Goal: Task Accomplishment & Management: Complete application form

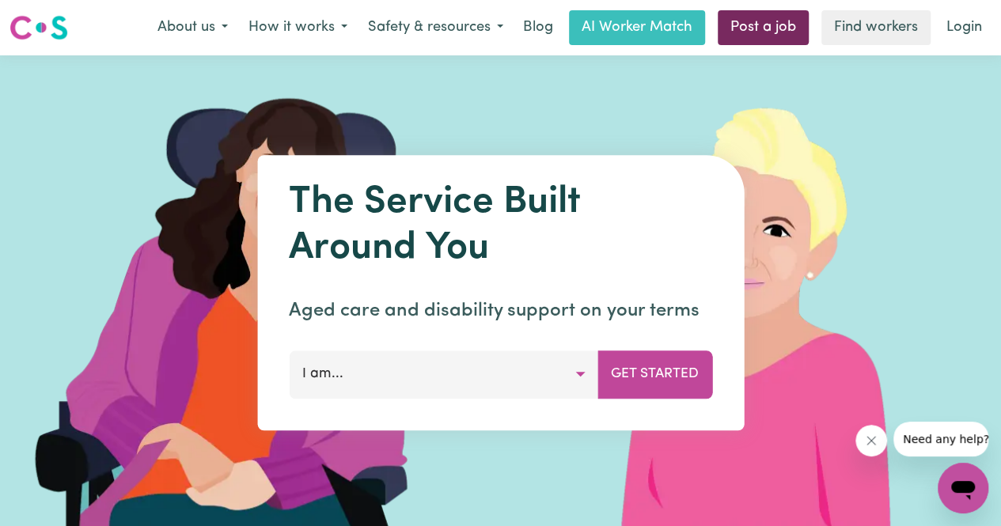
click at [759, 20] on link "Post a job" at bounding box center [762, 27] width 91 height 35
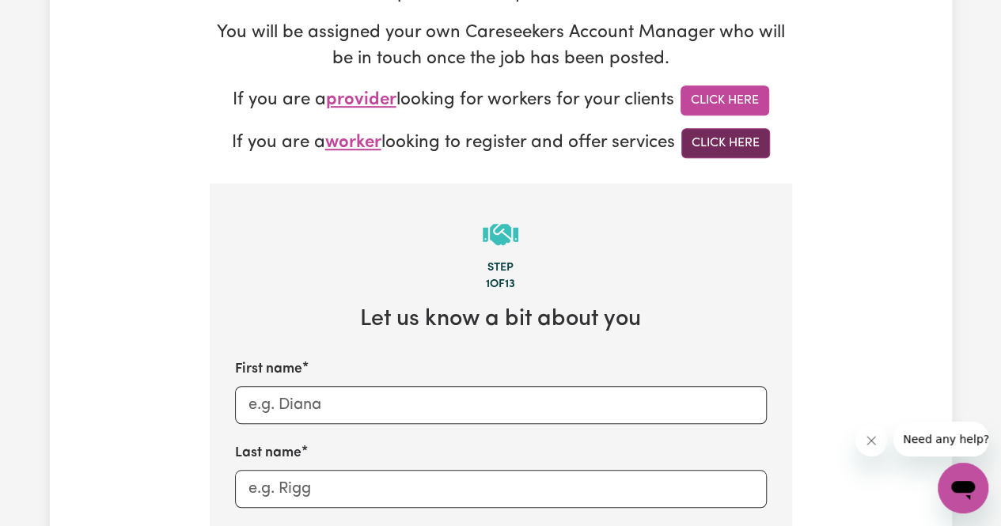
scroll to position [365, 0]
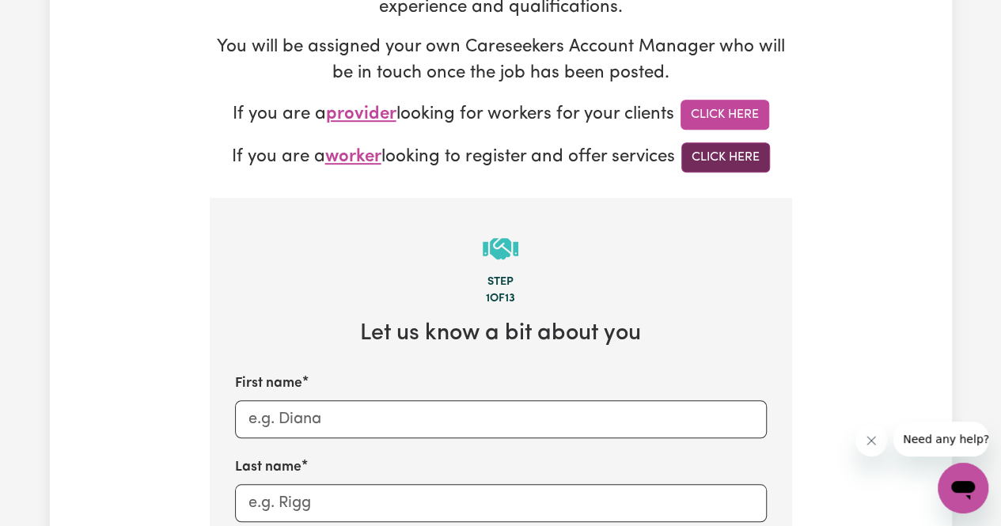
click at [717, 161] on link "Click Here" at bounding box center [725, 157] width 89 height 30
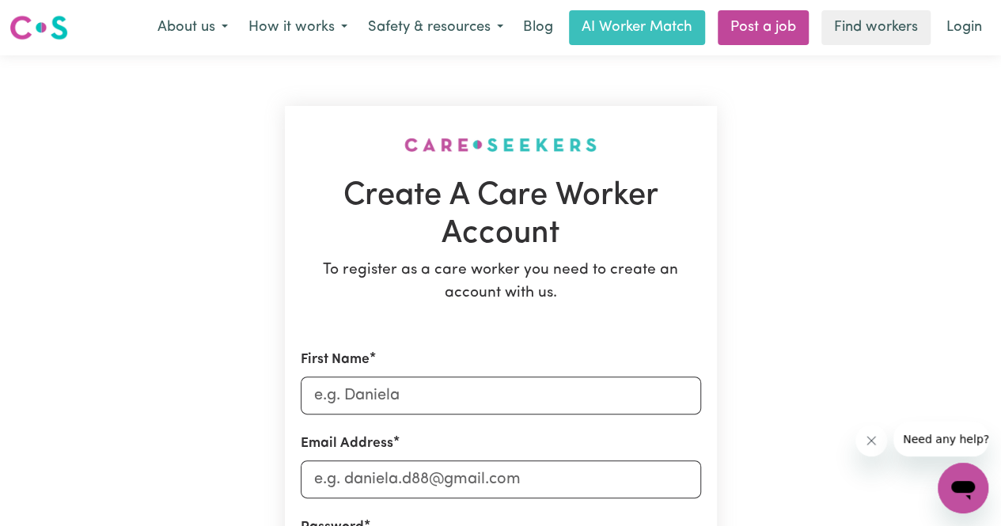
click at [199, 22] on button "About us" at bounding box center [192, 27] width 91 height 33
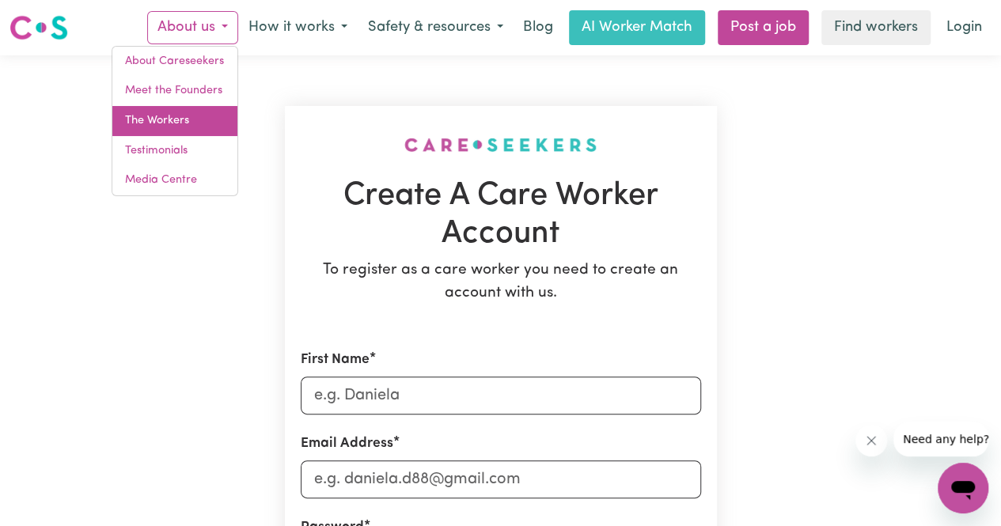
click at [171, 118] on link "The Workers" at bounding box center [174, 121] width 125 height 30
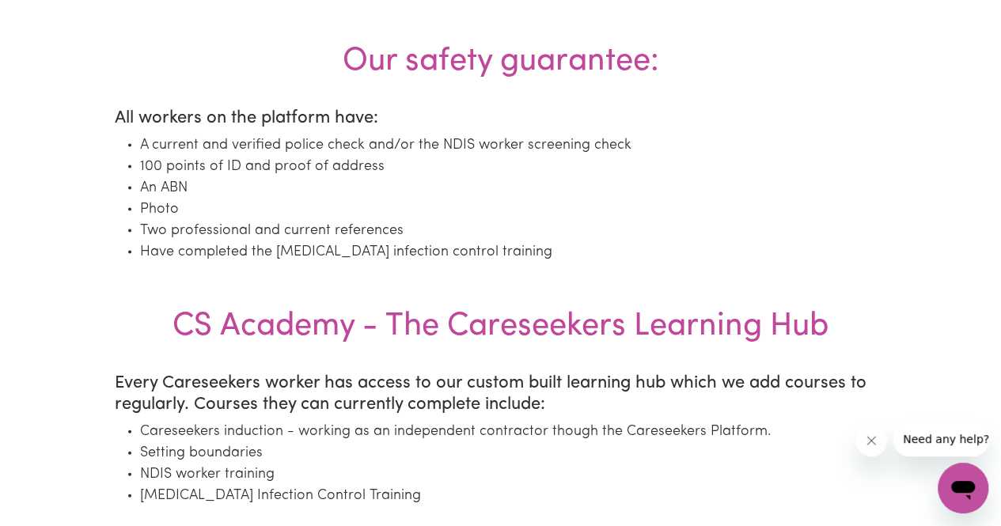
scroll to position [1543, 0]
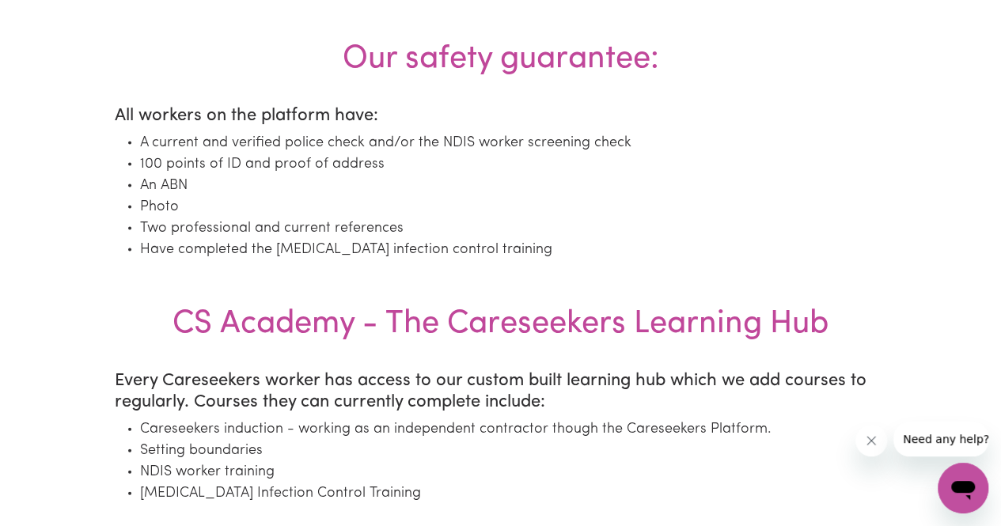
click at [418, 192] on li "An ABN" at bounding box center [513, 186] width 747 height 21
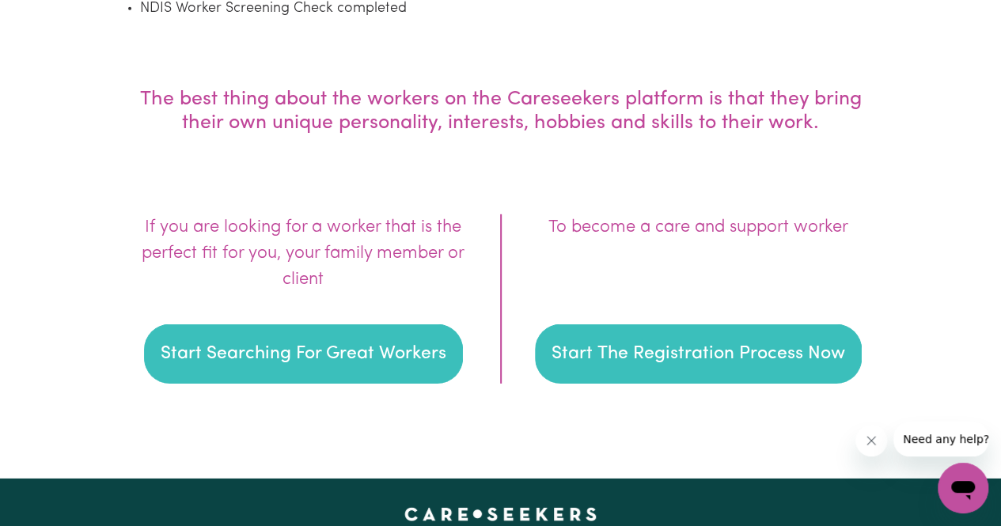
scroll to position [2252, 0]
